Goal: Complete application form

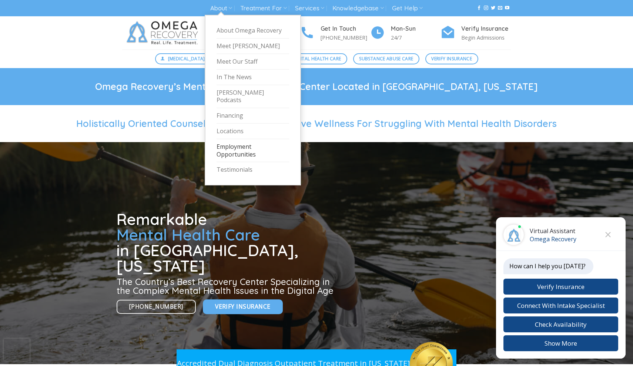
click at [240, 139] on link "Employment Opportunities" at bounding box center [253, 150] width 73 height 23
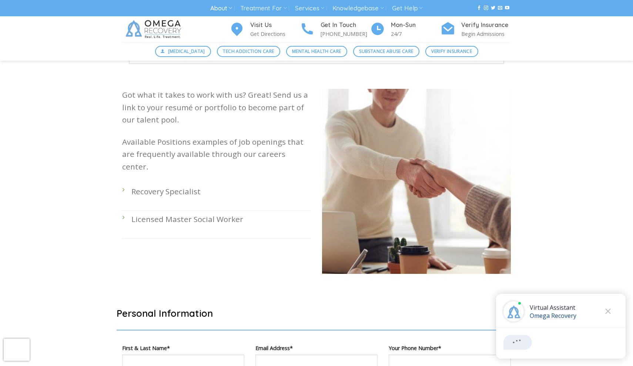
scroll to position [184, 0]
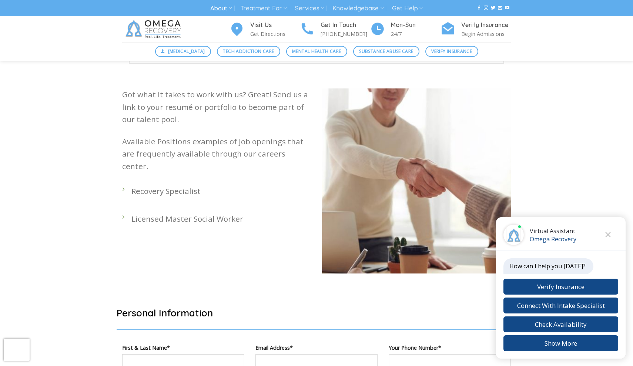
click at [195, 185] on p "Recovery Specialist" at bounding box center [221, 191] width 180 height 12
click at [124, 183] on li "Recovery Specialist" at bounding box center [216, 197] width 189 height 28
click at [123, 183] on li "Recovery Specialist" at bounding box center [216, 197] width 189 height 28
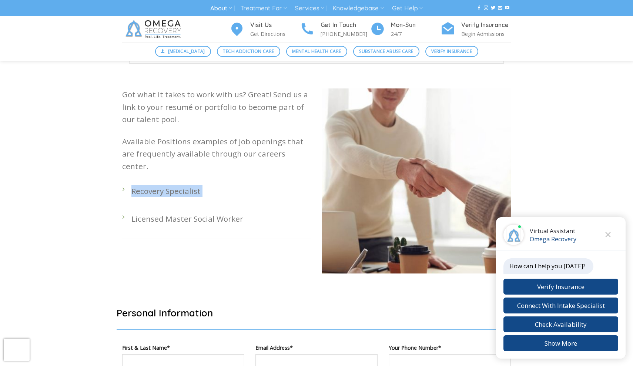
click at [123, 183] on li "Recovery Specialist" at bounding box center [216, 197] width 189 height 28
click at [162, 185] on p "Recovery Specialist" at bounding box center [221, 191] width 180 height 12
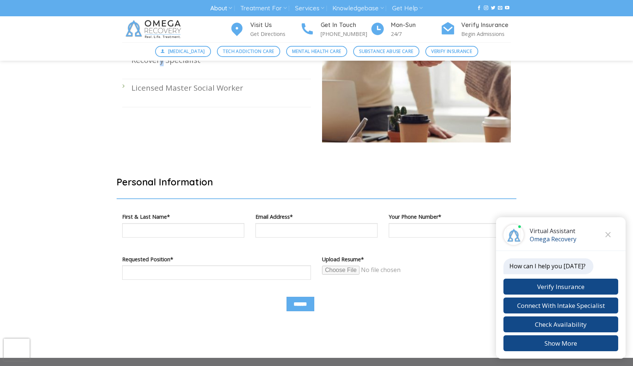
scroll to position [325, 0]
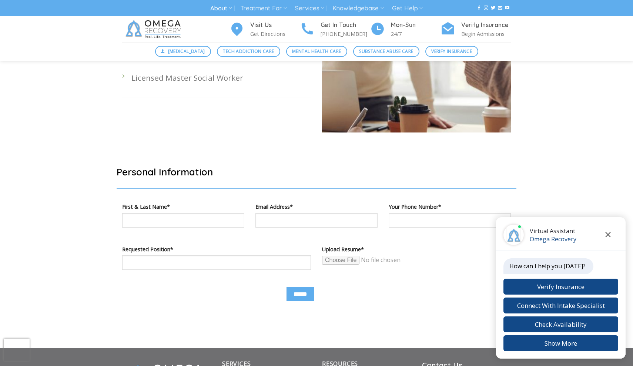
click at [610, 233] on icon "Close chat" at bounding box center [608, 234] width 5 height 5
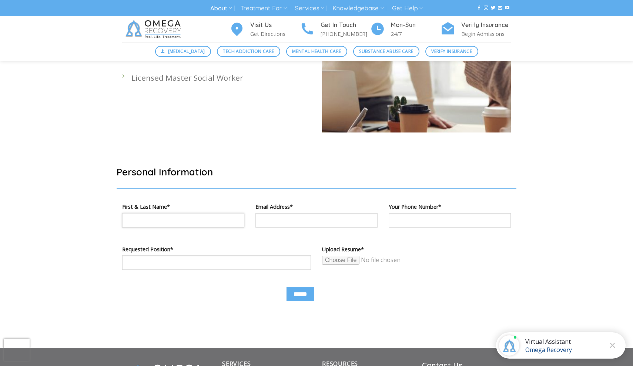
type input "*"
type input "**********"
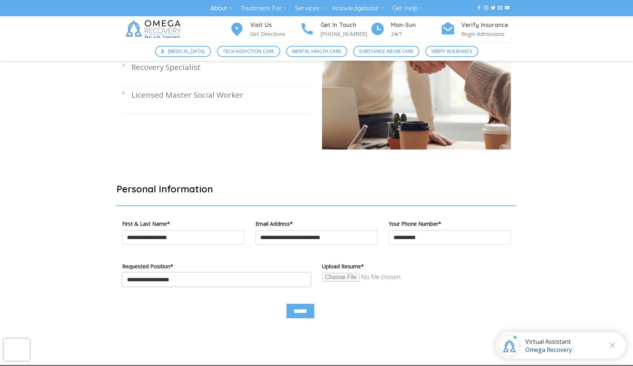
scroll to position [344, 0]
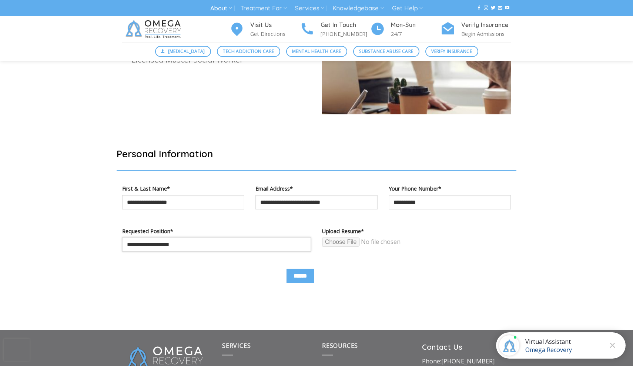
type input "**********"
click at [345, 239] on input "Contact form" at bounding box center [378, 242] width 113 height 10
click at [337, 240] on input "Contact form" at bounding box center [378, 242] width 113 height 10
click at [354, 242] on input "Contact form" at bounding box center [378, 242] width 113 height 10
